Goal: Task Accomplishment & Management: Use online tool/utility

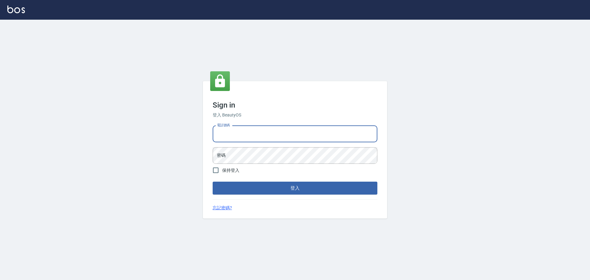
click at [246, 133] on input "電話號碼" at bounding box center [295, 134] width 165 height 17
type input "0922982220"
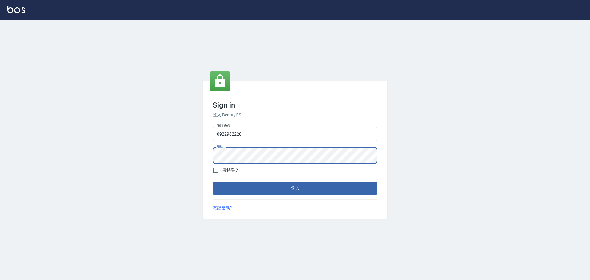
click at [213, 182] on button "登入" at bounding box center [295, 188] width 165 height 13
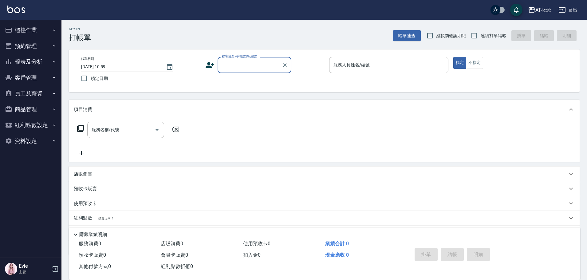
click at [21, 33] on button "櫃檯作業" at bounding box center [30, 30] width 57 height 16
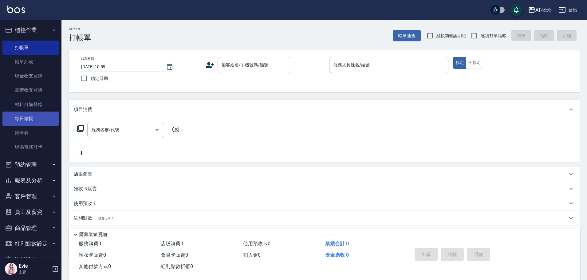
click at [31, 120] on link "每日結帳" at bounding box center [30, 118] width 57 height 14
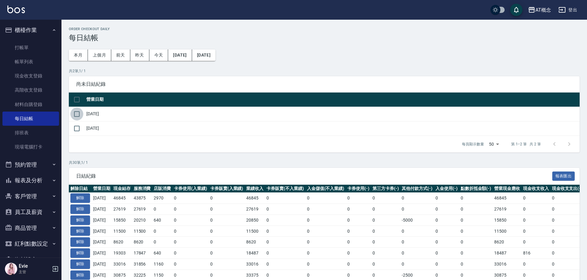
click at [78, 118] on input "checkbox" at bounding box center [76, 113] width 13 height 13
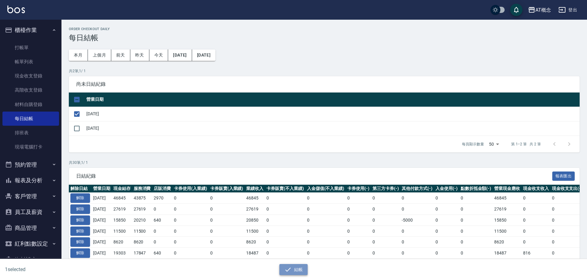
click at [296, 270] on button "結帳" at bounding box center [293, 269] width 29 height 11
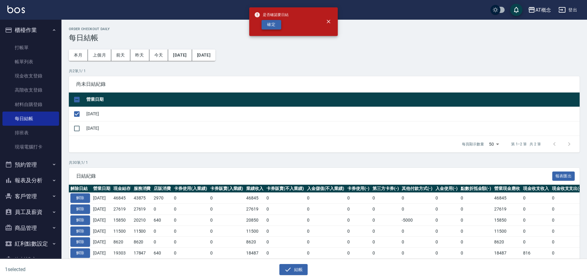
click at [275, 25] on button "確定" at bounding box center [271, 25] width 20 height 10
checkbox input "false"
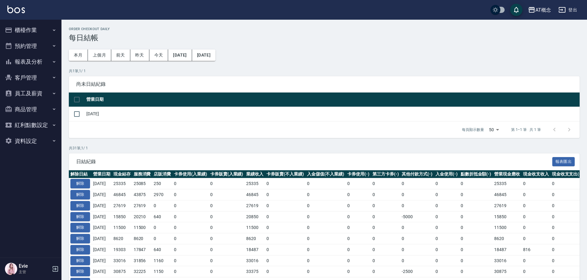
click at [20, 33] on button "櫃檯作業" at bounding box center [30, 30] width 57 height 16
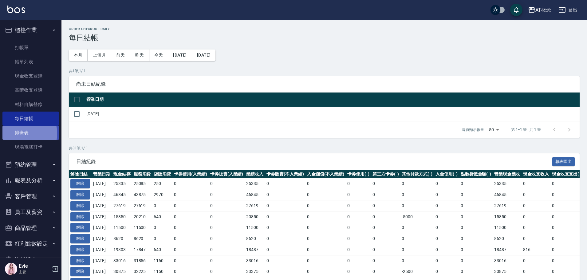
click at [21, 133] on link "排班表" at bounding box center [30, 133] width 57 height 14
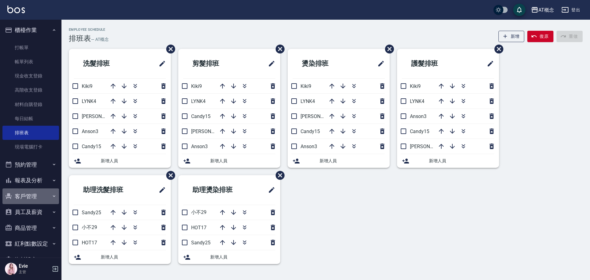
click at [32, 196] on button "客戶管理" at bounding box center [30, 196] width 57 height 16
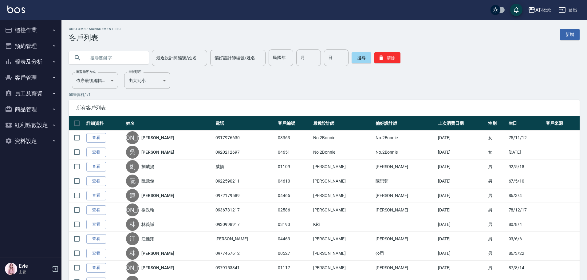
click at [99, 58] on input "text" at bounding box center [115, 57] width 58 height 17
type input "b"
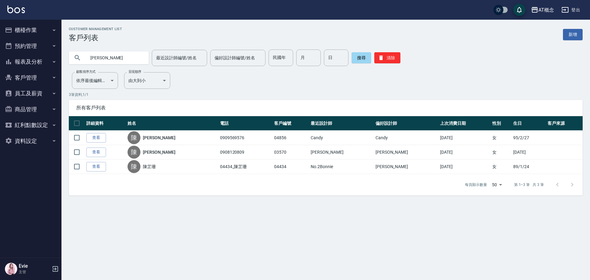
type input "陳"
type input "[PERSON_NAME]"
